Goal: Check status: Check status

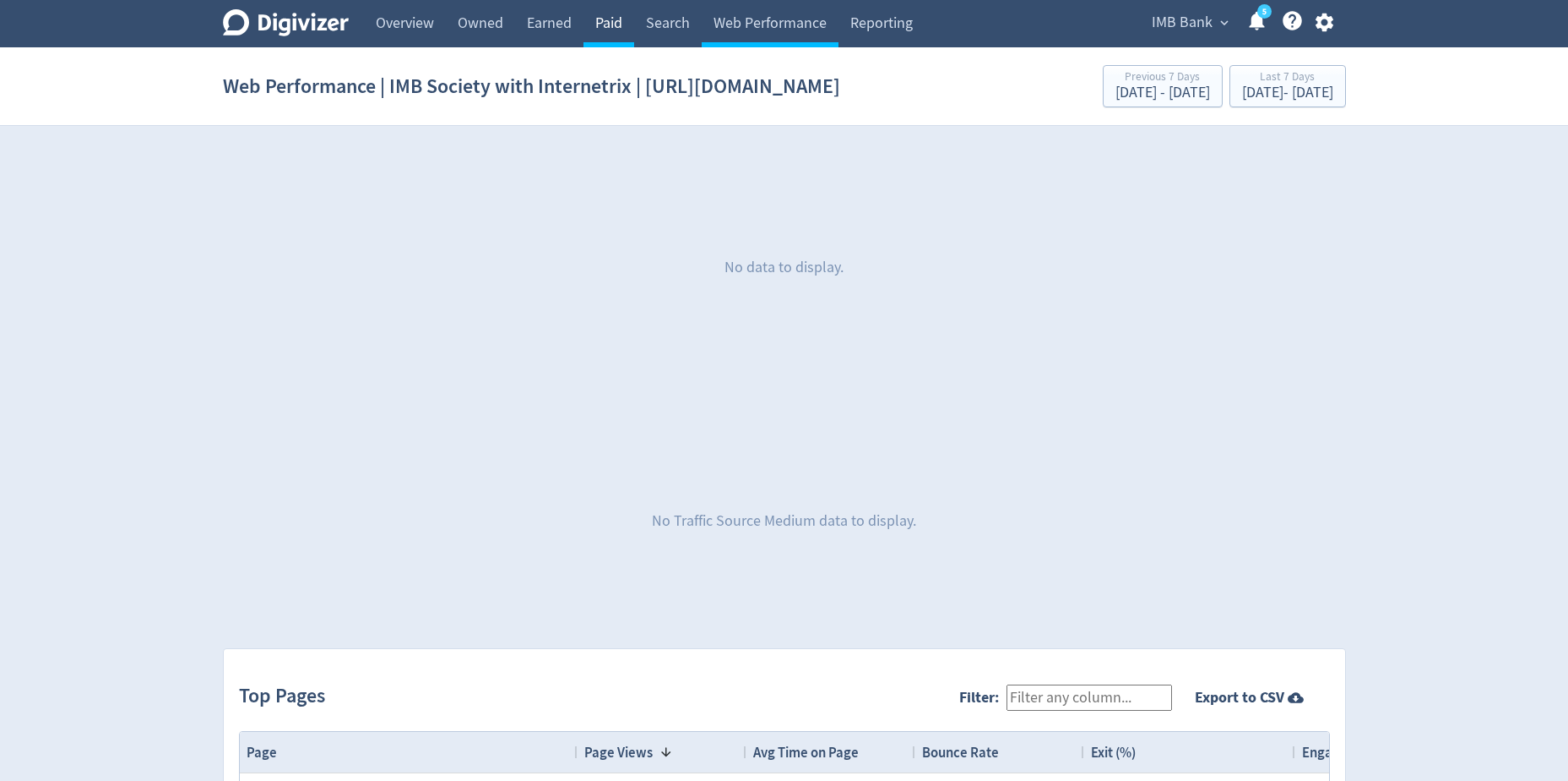
click at [608, 25] on link "Paid" at bounding box center [608, 24] width 50 height 47
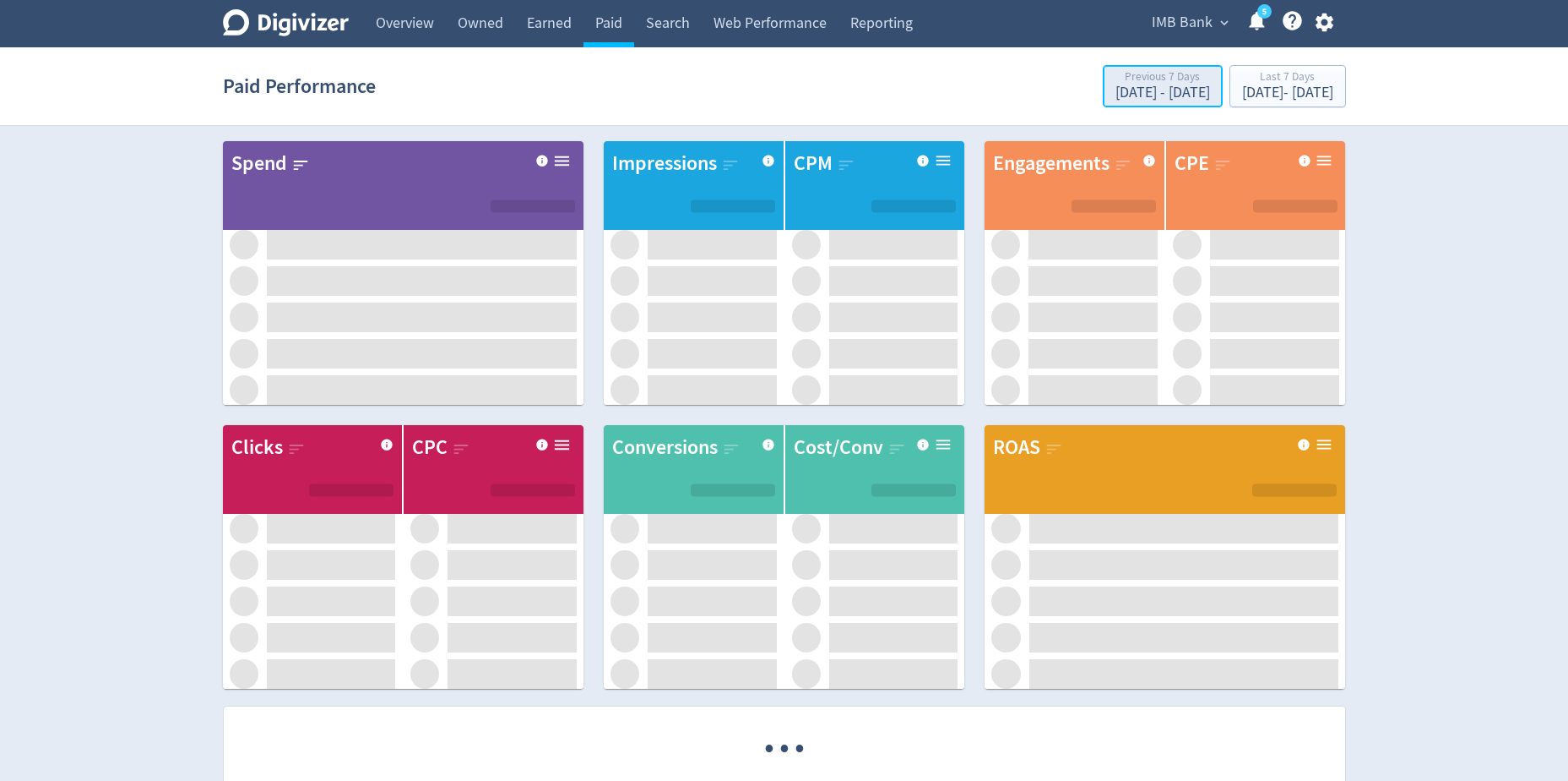
click at [1115, 99] on div "[DATE] - [DATE]" at bounding box center [1162, 93] width 95 height 15
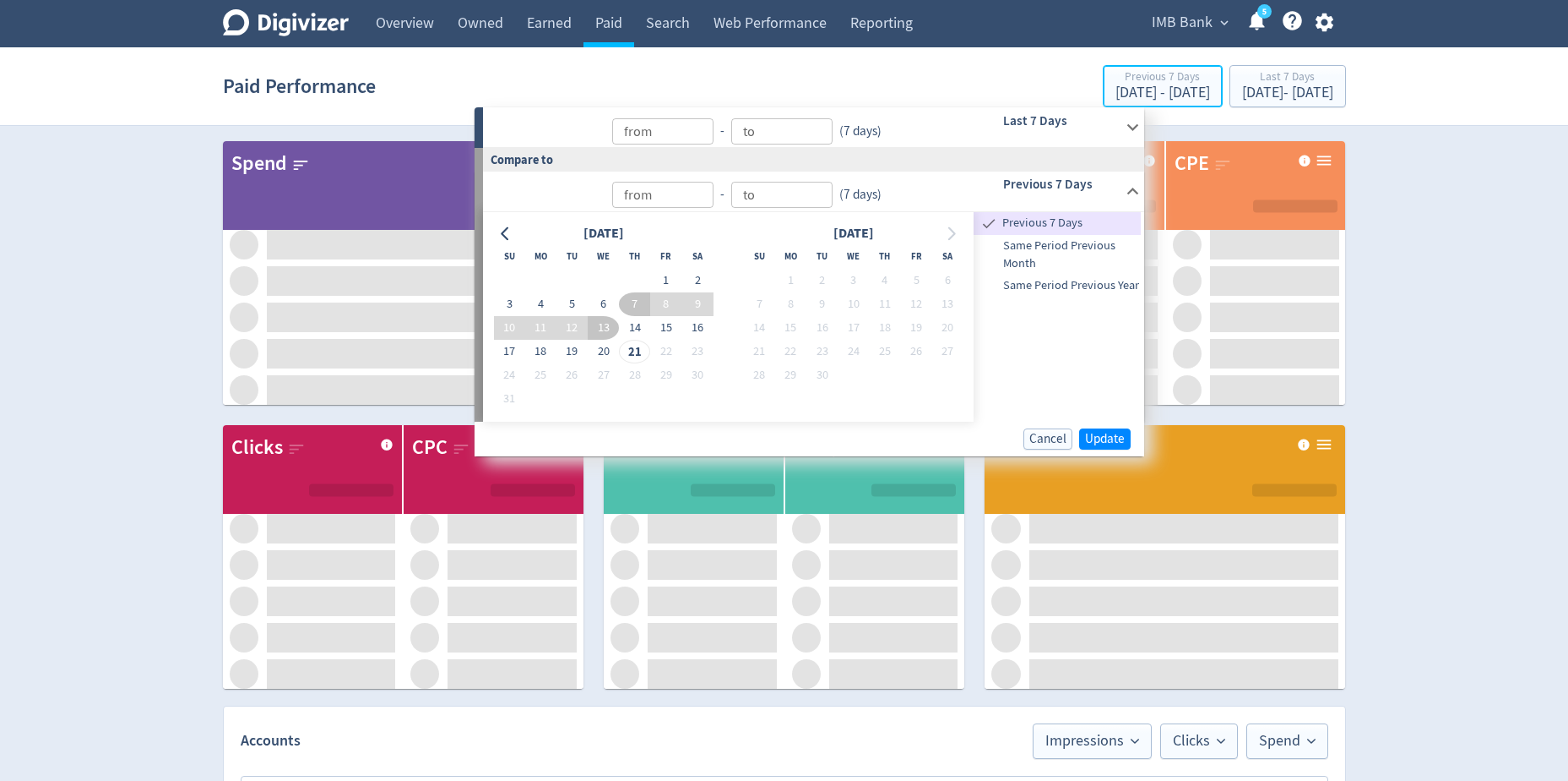
type input "[DATE]"
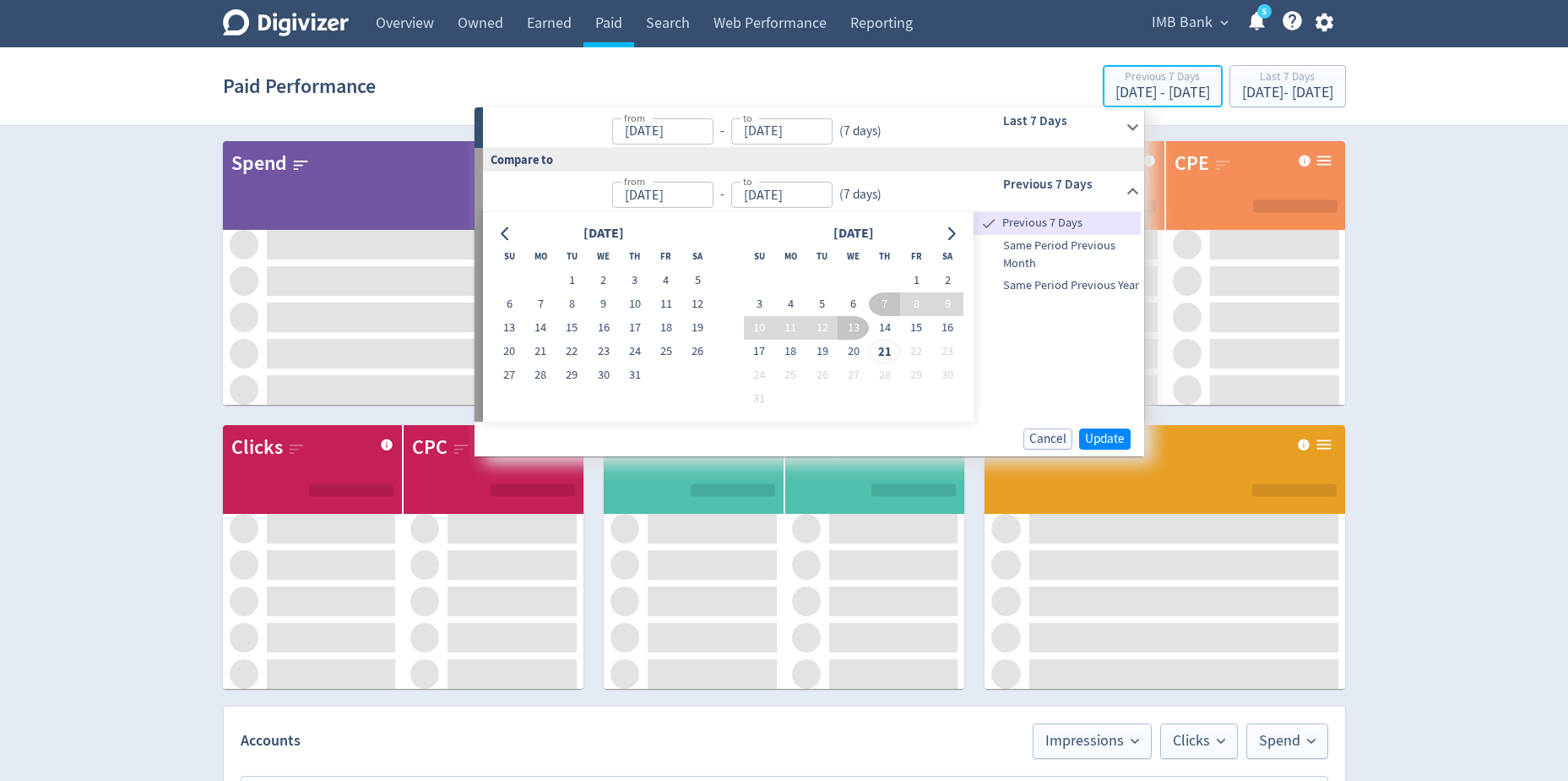
type input "[DATE]"
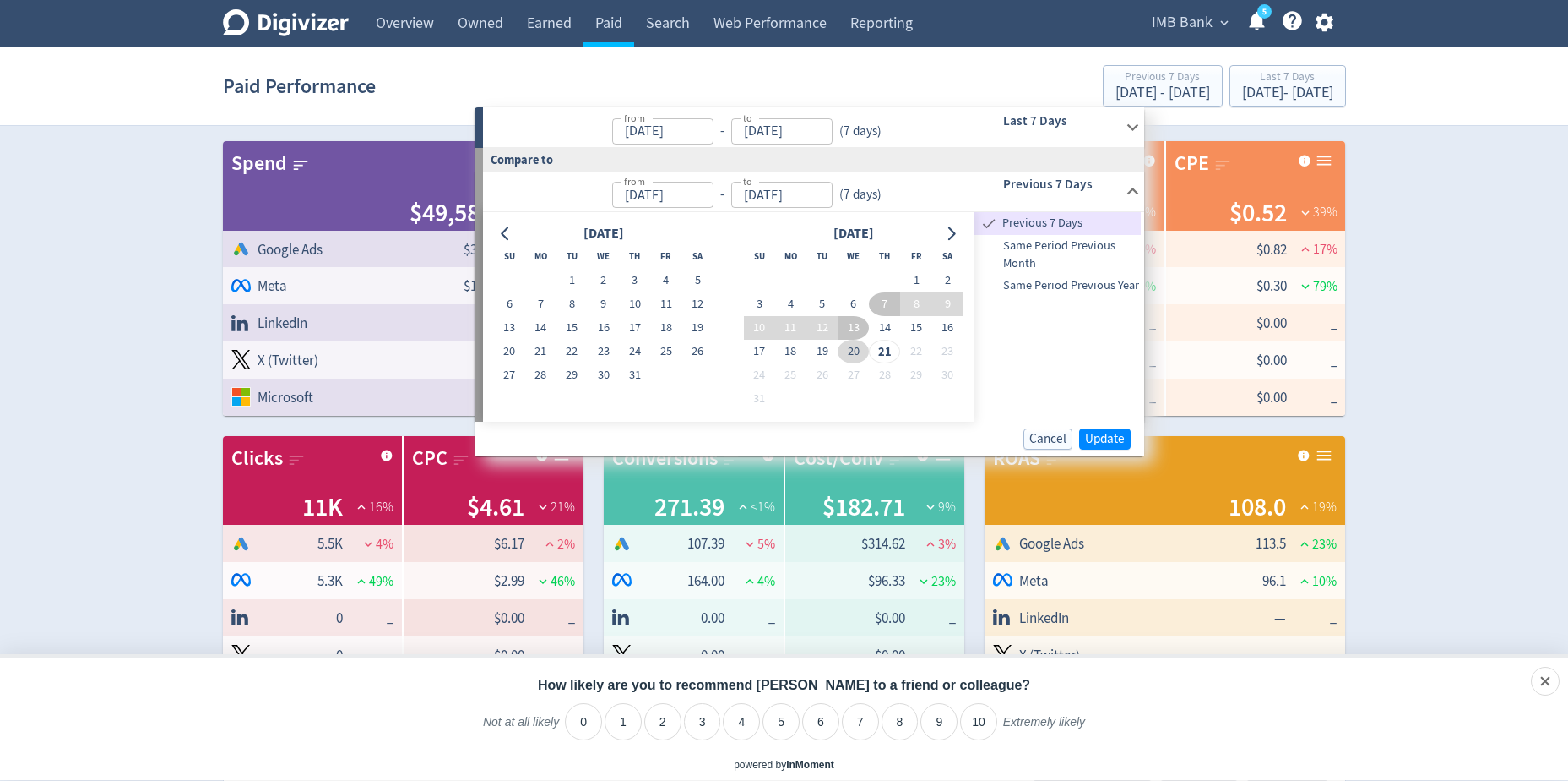
click at [858, 353] on button "20" at bounding box center [853, 351] width 31 height 24
type input "[DATE]"
click at [1127, 444] on button "Update" at bounding box center [1105, 439] width 51 height 21
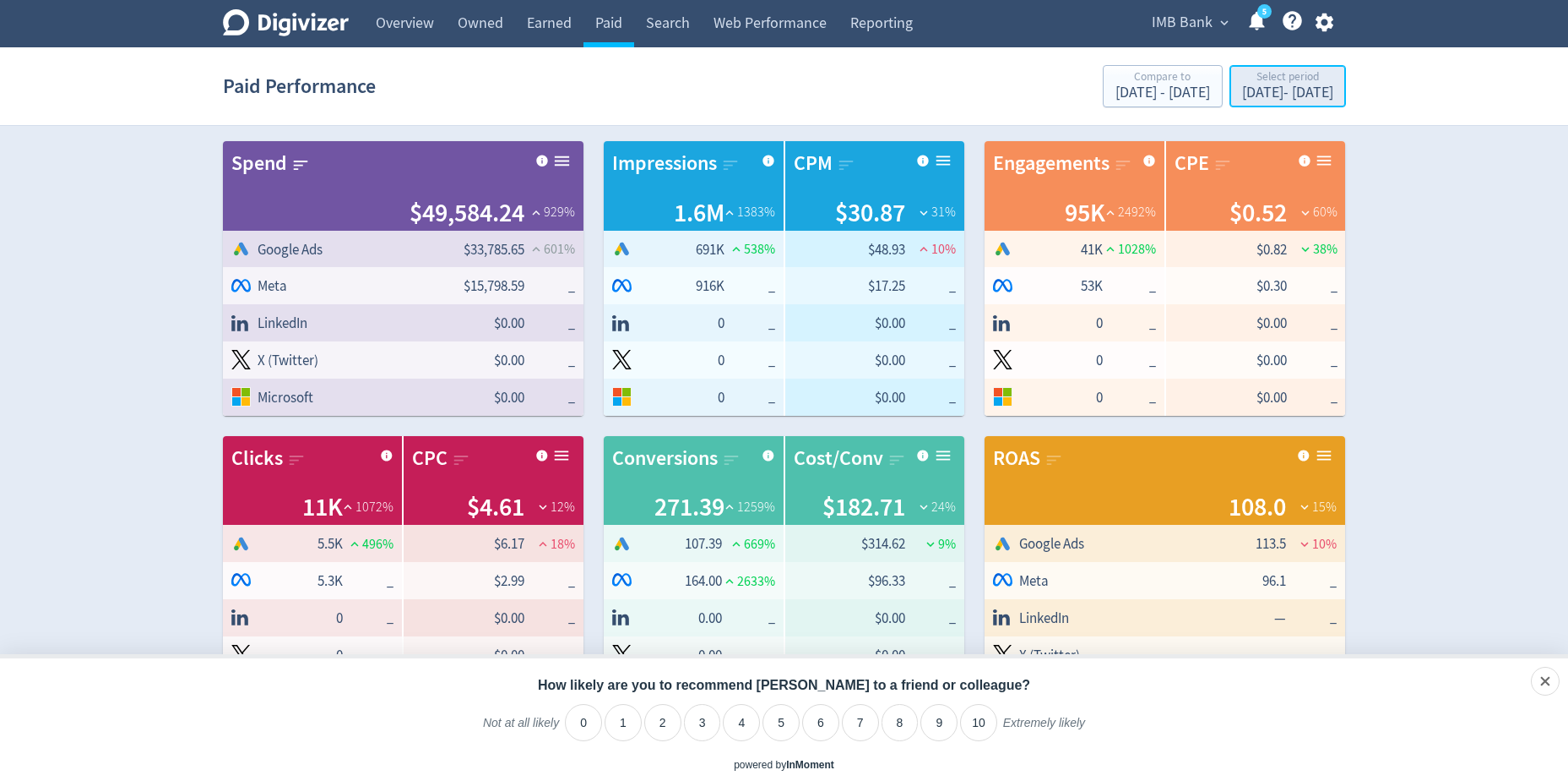
click at [1242, 87] on div "[DATE] - [DATE]" at bounding box center [1288, 93] width 91 height 15
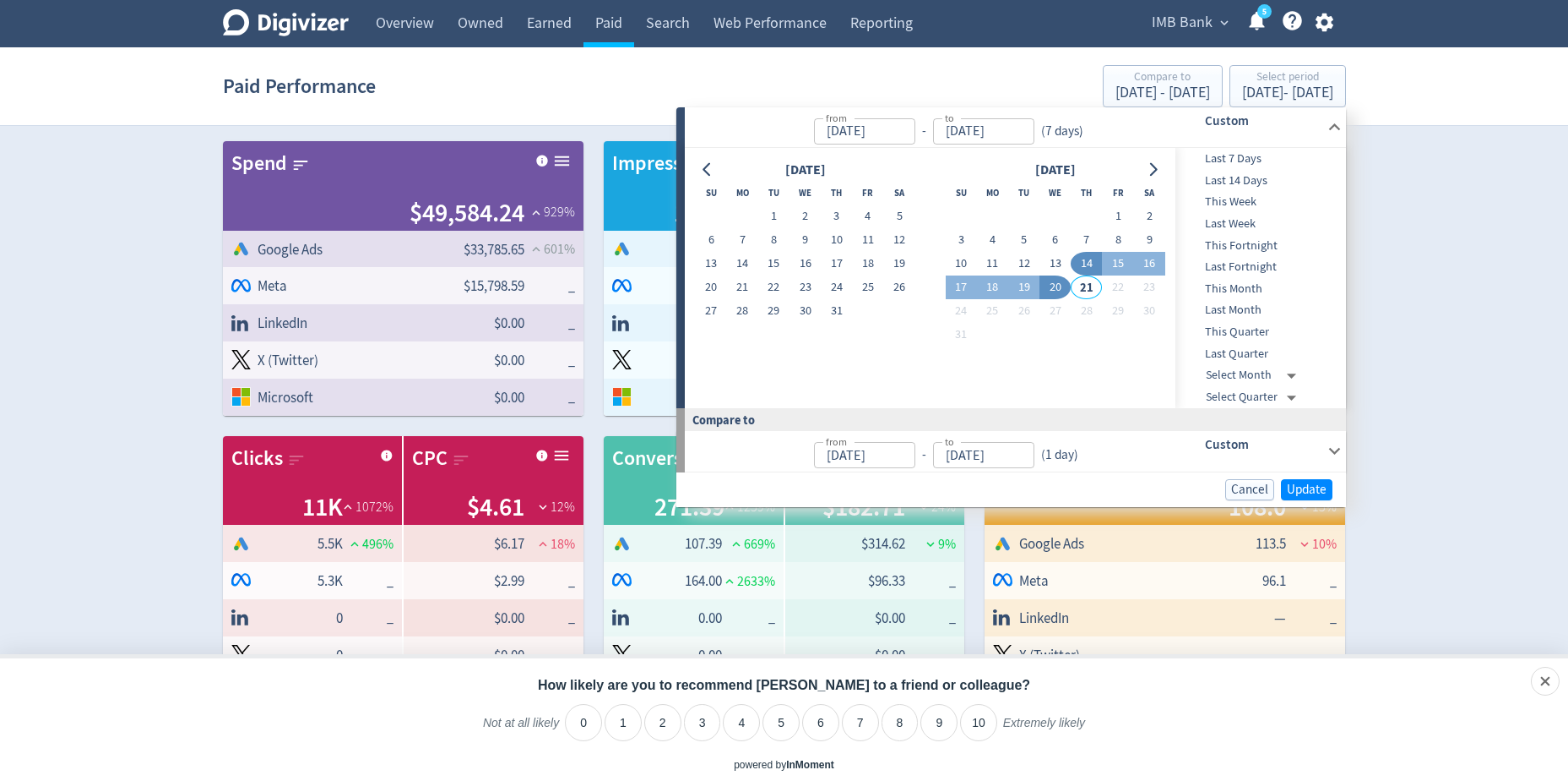
click at [1061, 292] on button "20" at bounding box center [1054, 287] width 31 height 24
type input "[DATE]"
click at [1295, 487] on span "Update" at bounding box center [1307, 489] width 40 height 12
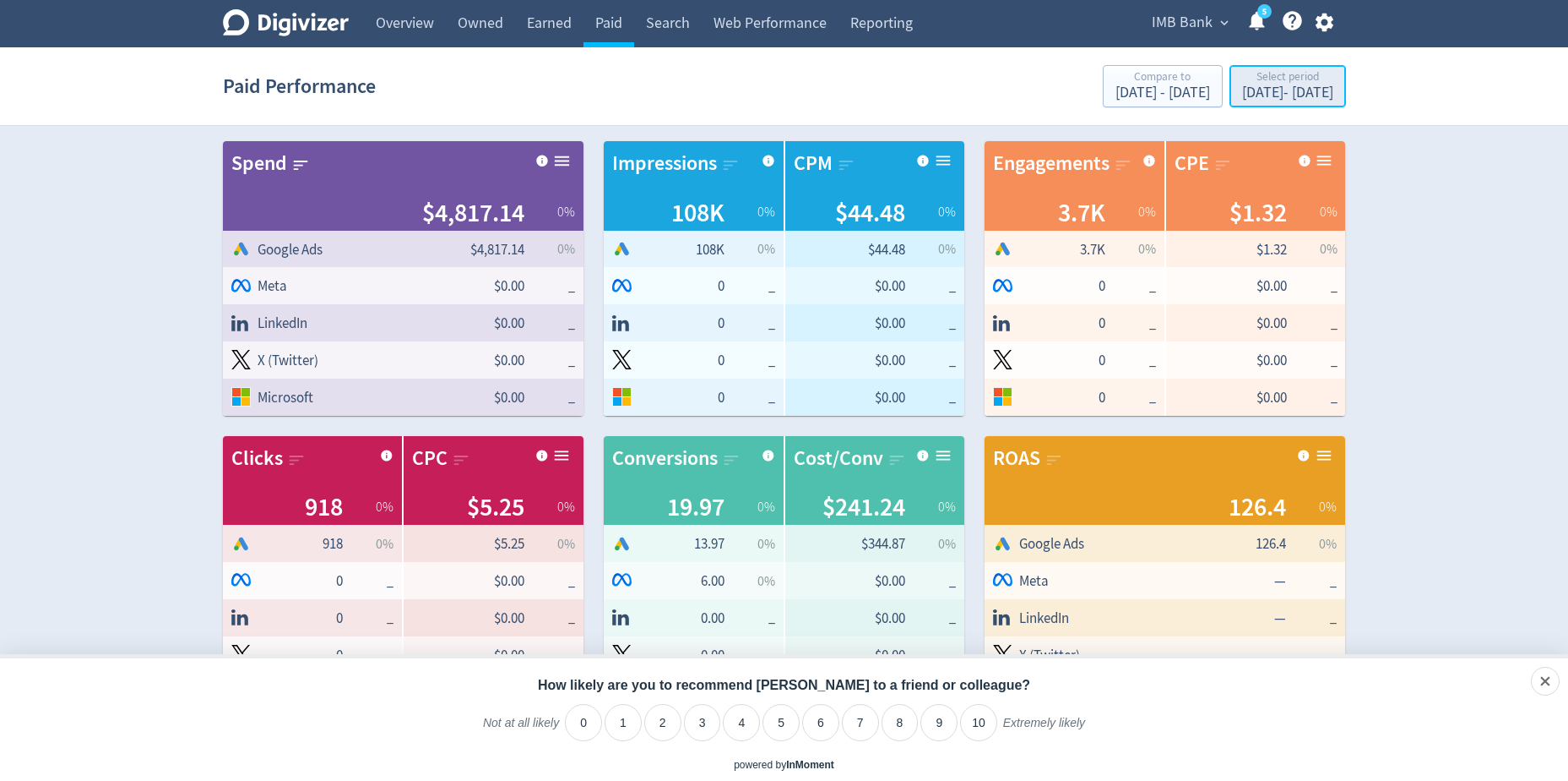
click at [1242, 93] on div "[DATE] - [DATE]" at bounding box center [1288, 93] width 91 height 15
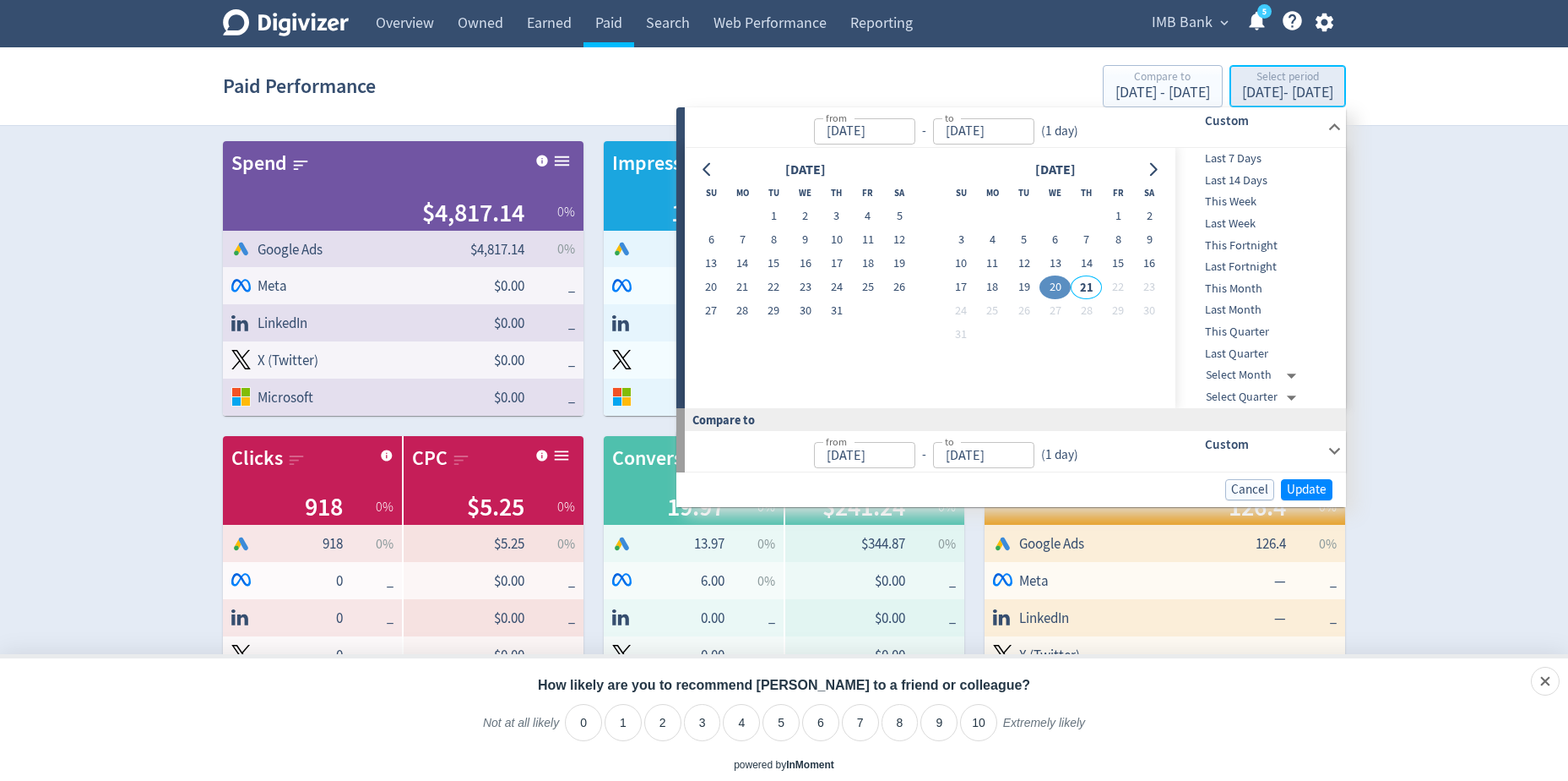
type input "[DATE]"
click at [1024, 291] on button "19" at bounding box center [1023, 287] width 31 height 24
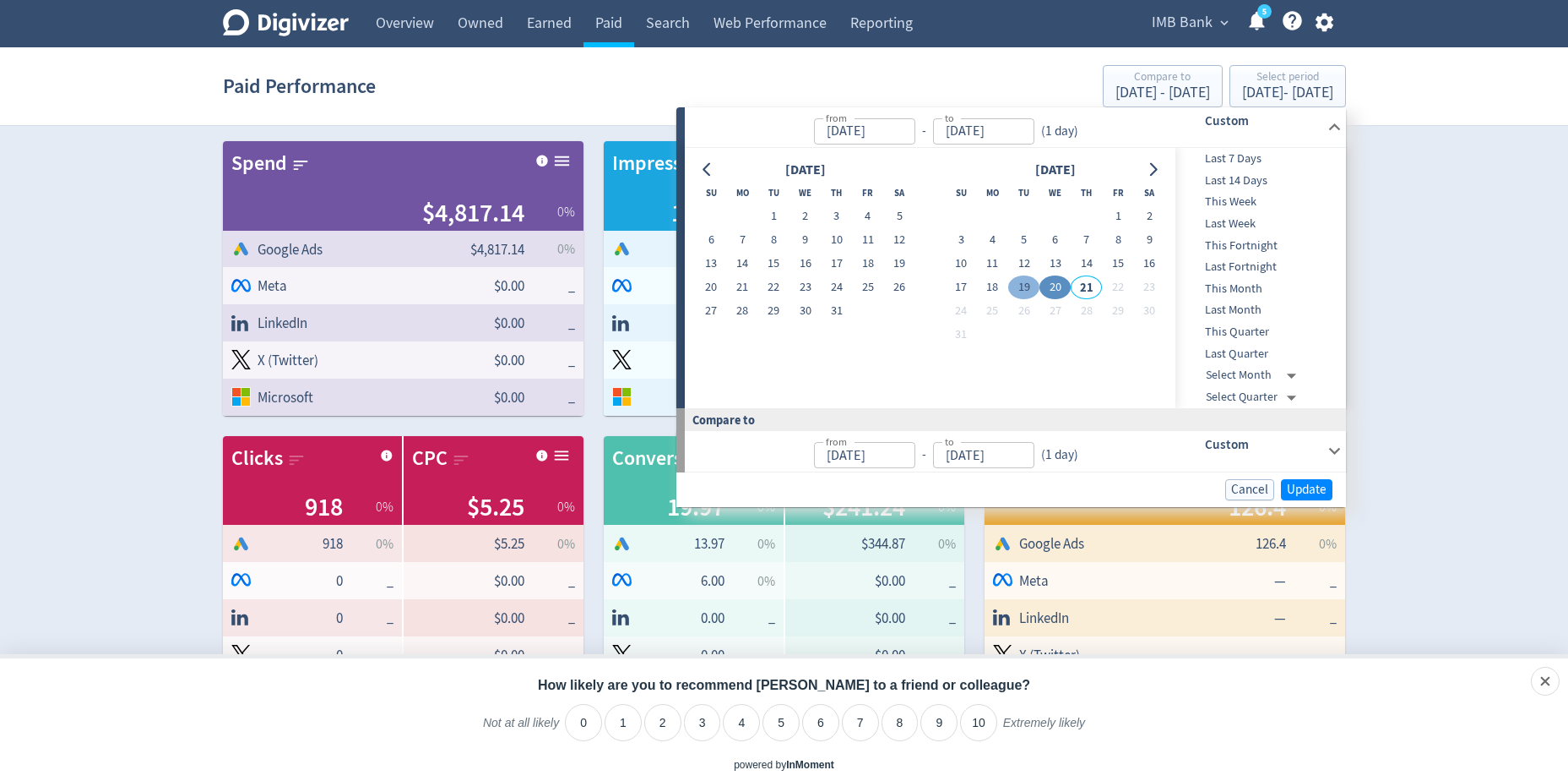
type input "[DATE]"
click at [1301, 483] on span "Update" at bounding box center [1307, 489] width 40 height 12
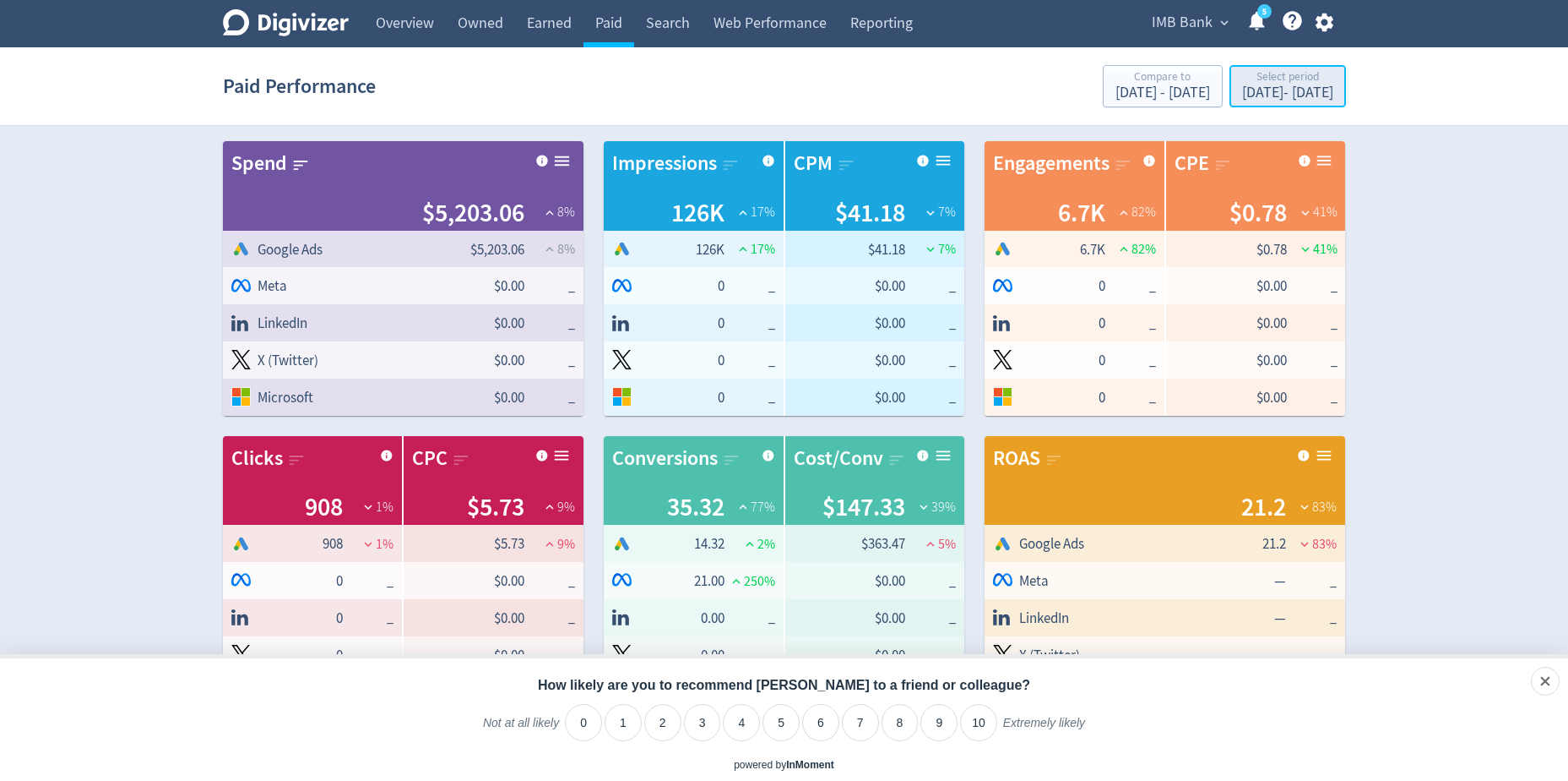
click at [1242, 86] on div "[DATE] - [DATE]" at bounding box center [1288, 93] width 91 height 15
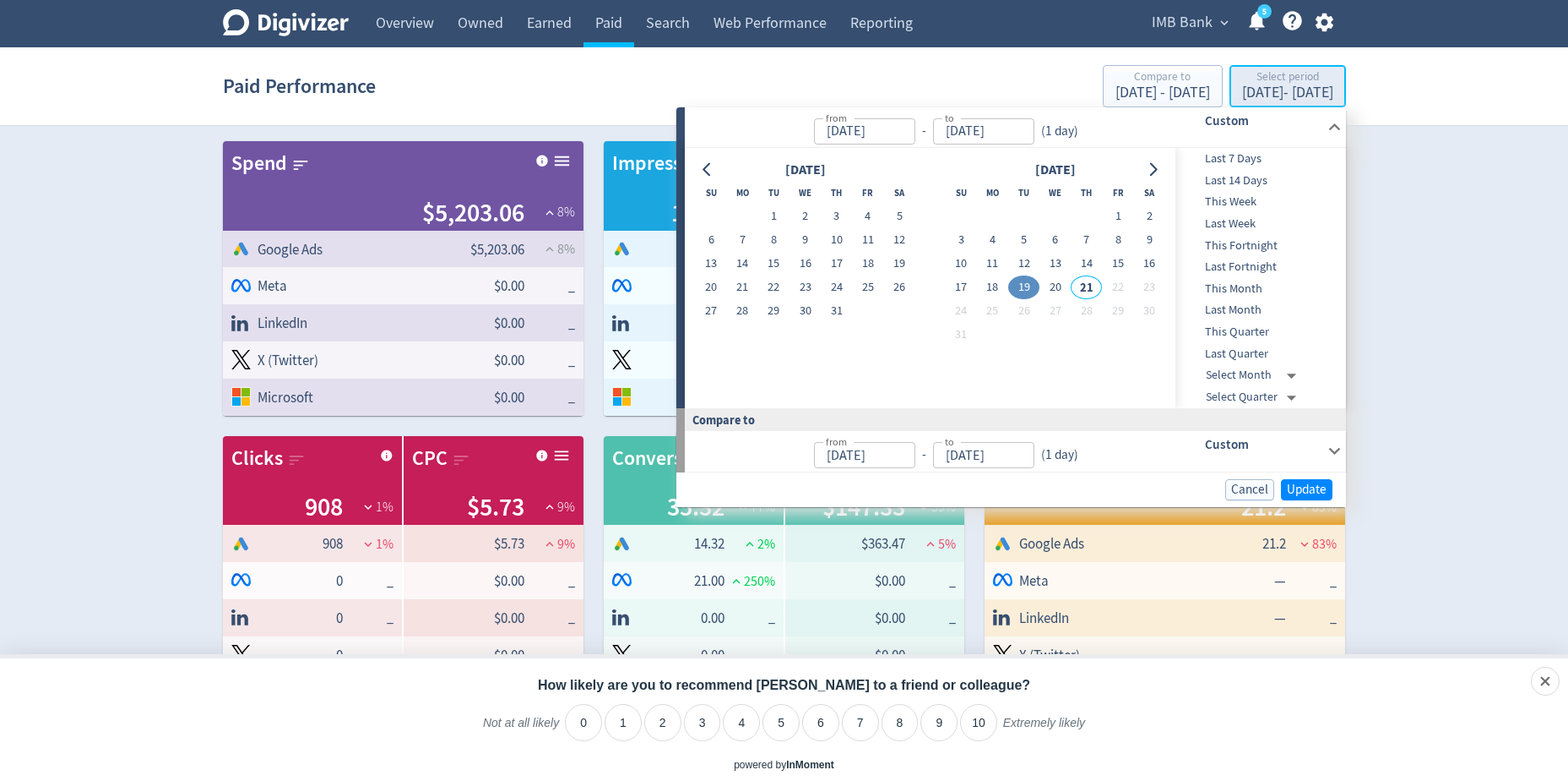
type input "[DATE]"
click at [1002, 282] on button "18" at bounding box center [992, 287] width 31 height 24
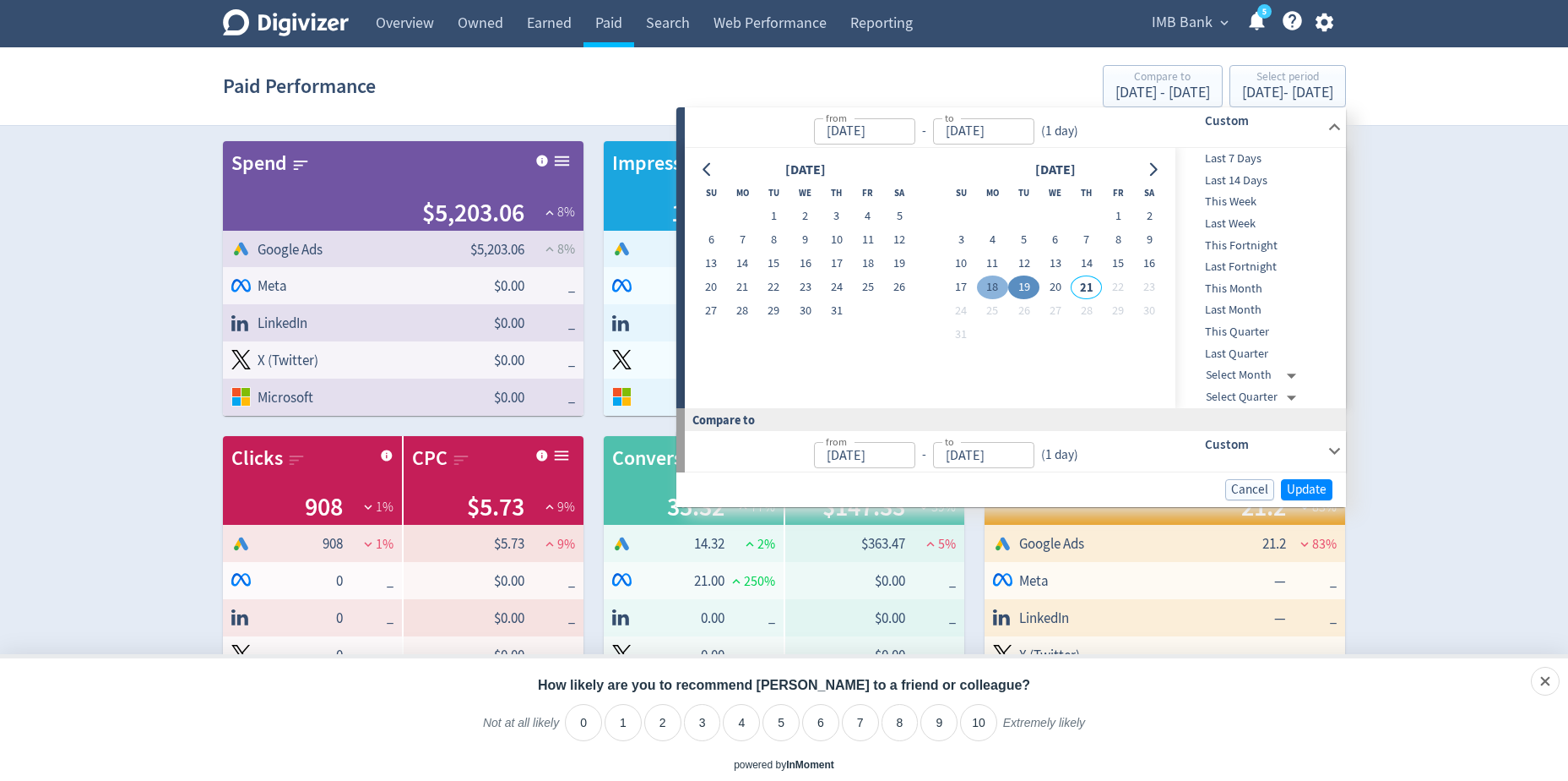
type input "[DATE]"
click at [1312, 483] on span "Update" at bounding box center [1307, 489] width 40 height 12
